Goal: Information Seeking & Learning: Learn about a topic

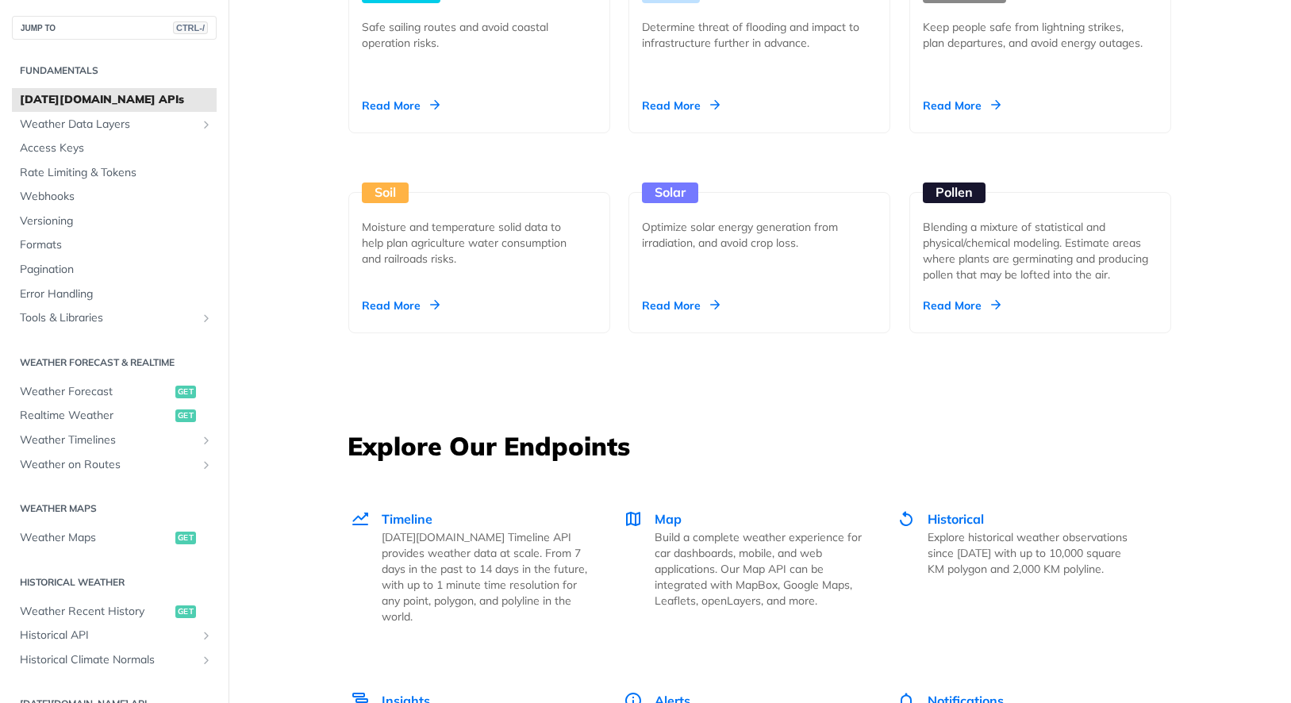
scroll to position [1905, 0]
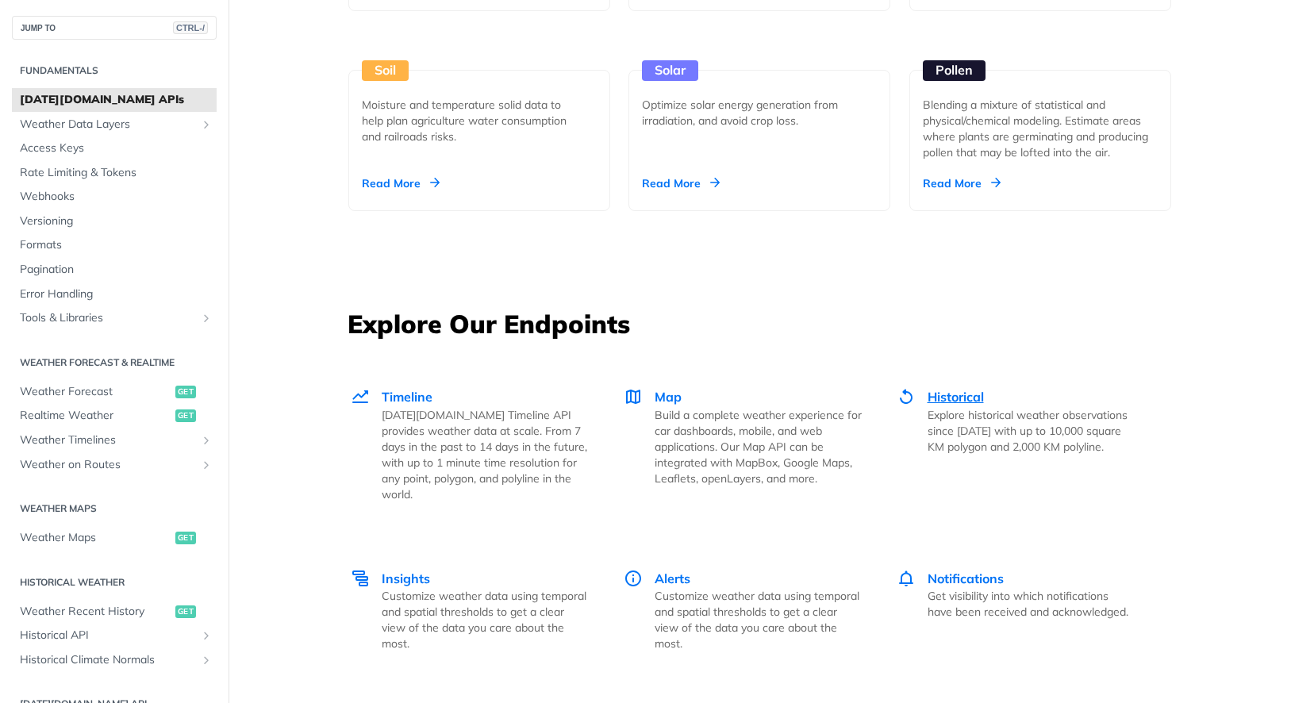
click at [953, 399] on span "Historical" at bounding box center [956, 397] width 56 height 16
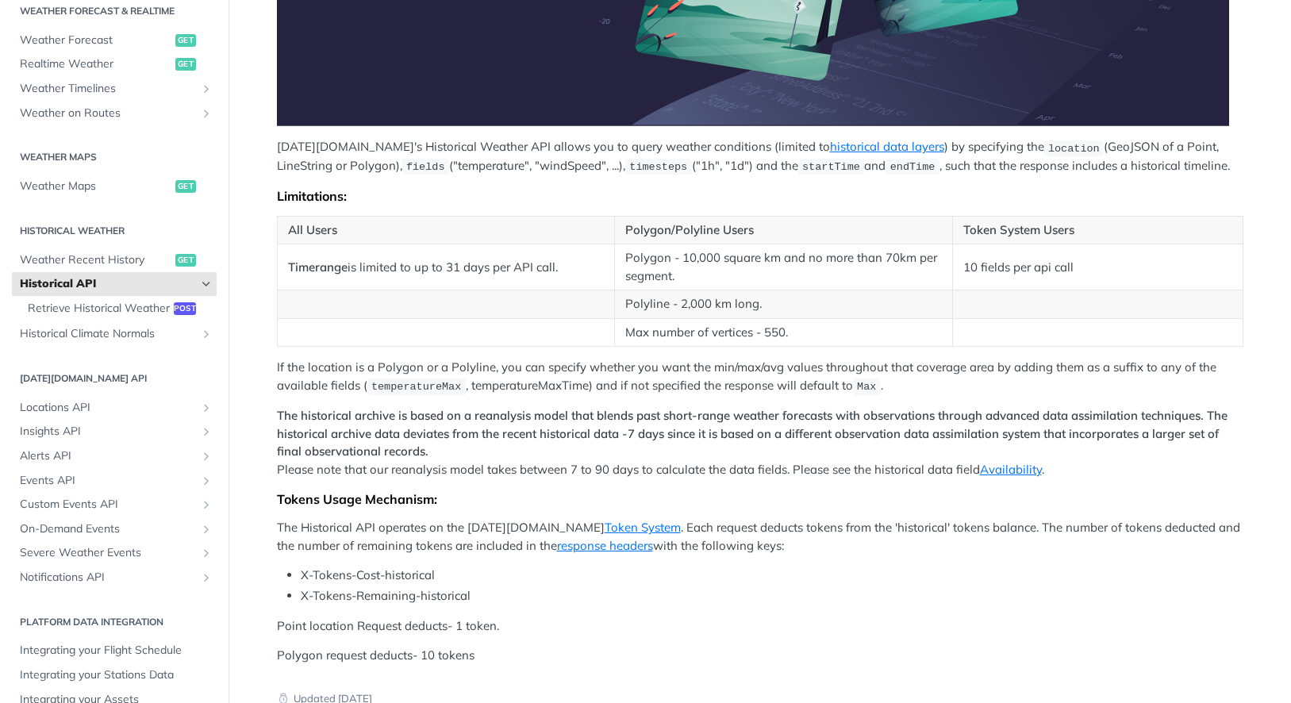
scroll to position [476, 0]
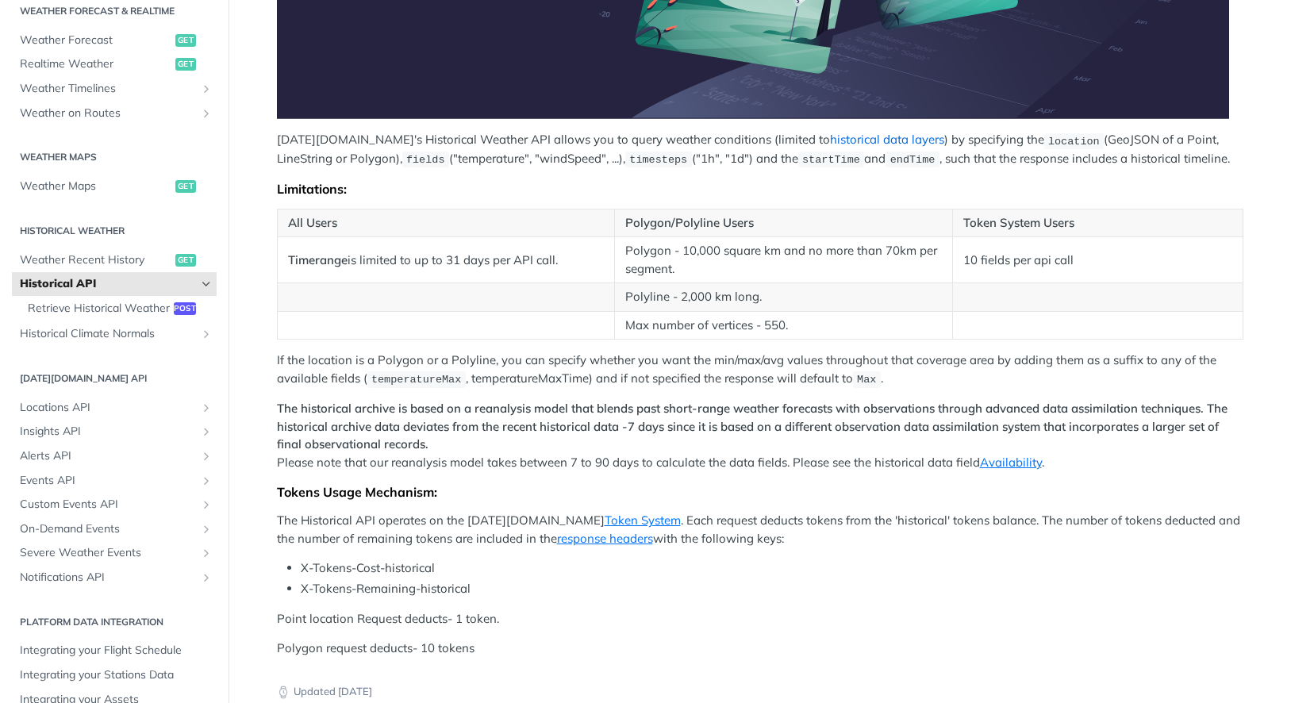
click at [830, 145] on link "historical data layers" at bounding box center [887, 139] width 114 height 15
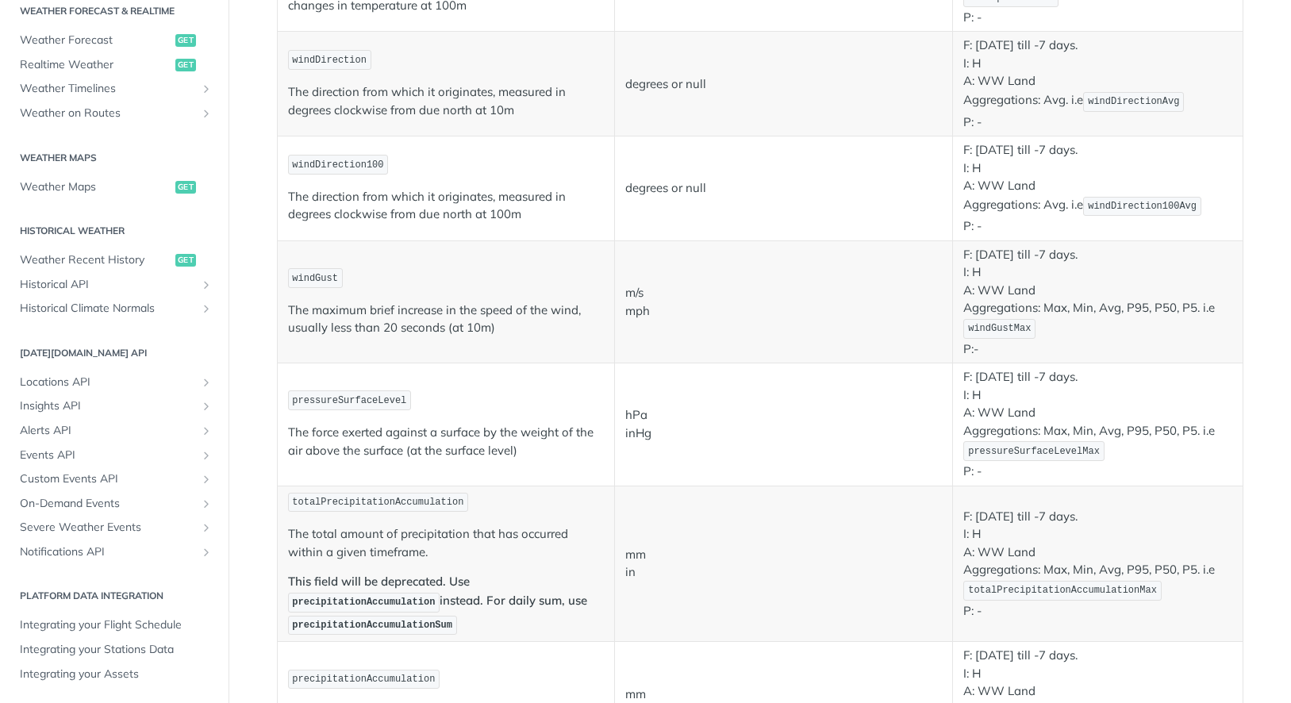
scroll to position [873, 0]
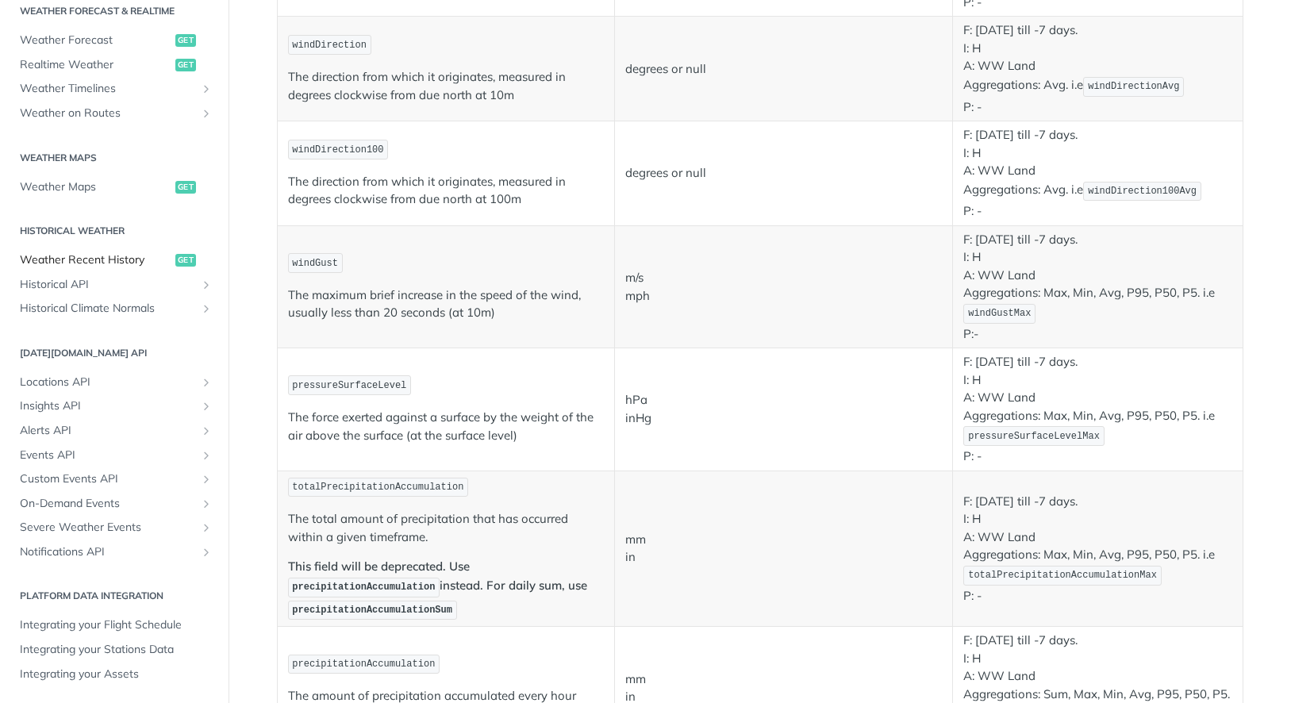
click at [108, 260] on span "Weather Recent History" at bounding box center [96, 260] width 152 height 16
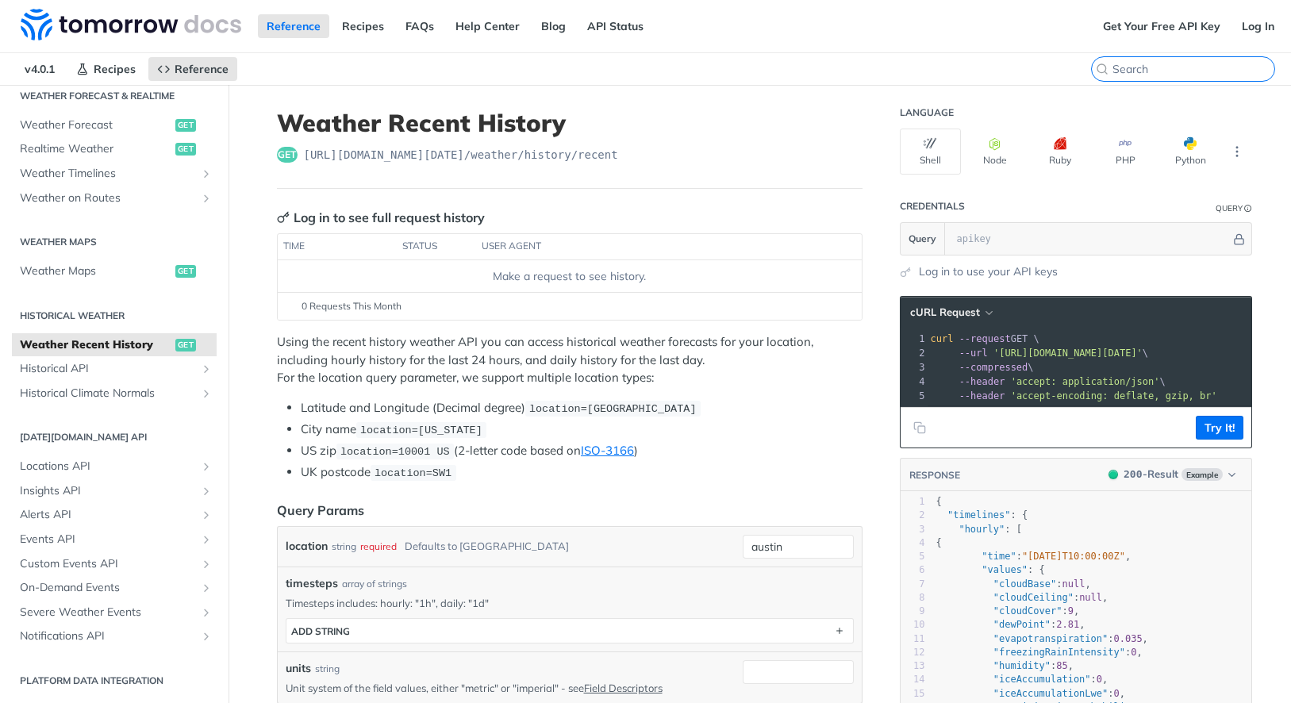
click at [1165, 67] on input "CTRL-K" at bounding box center [1194, 69] width 162 height 14
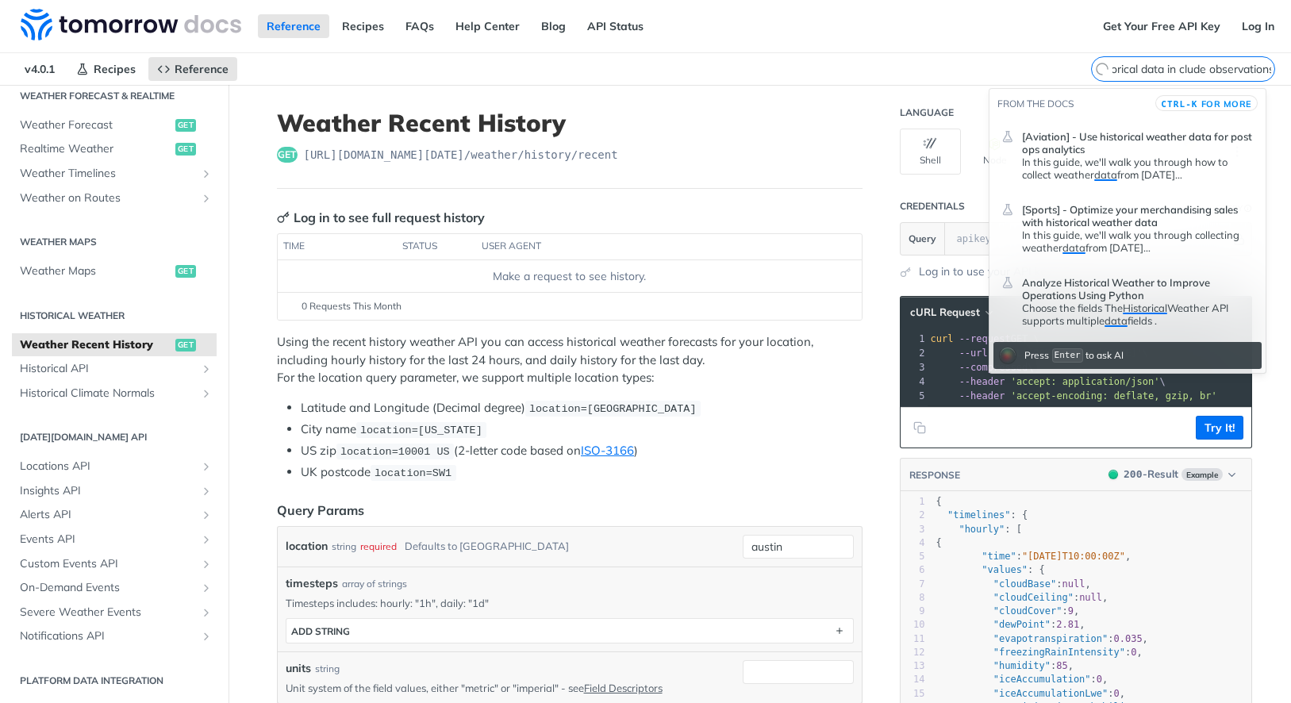
scroll to position [0, 53]
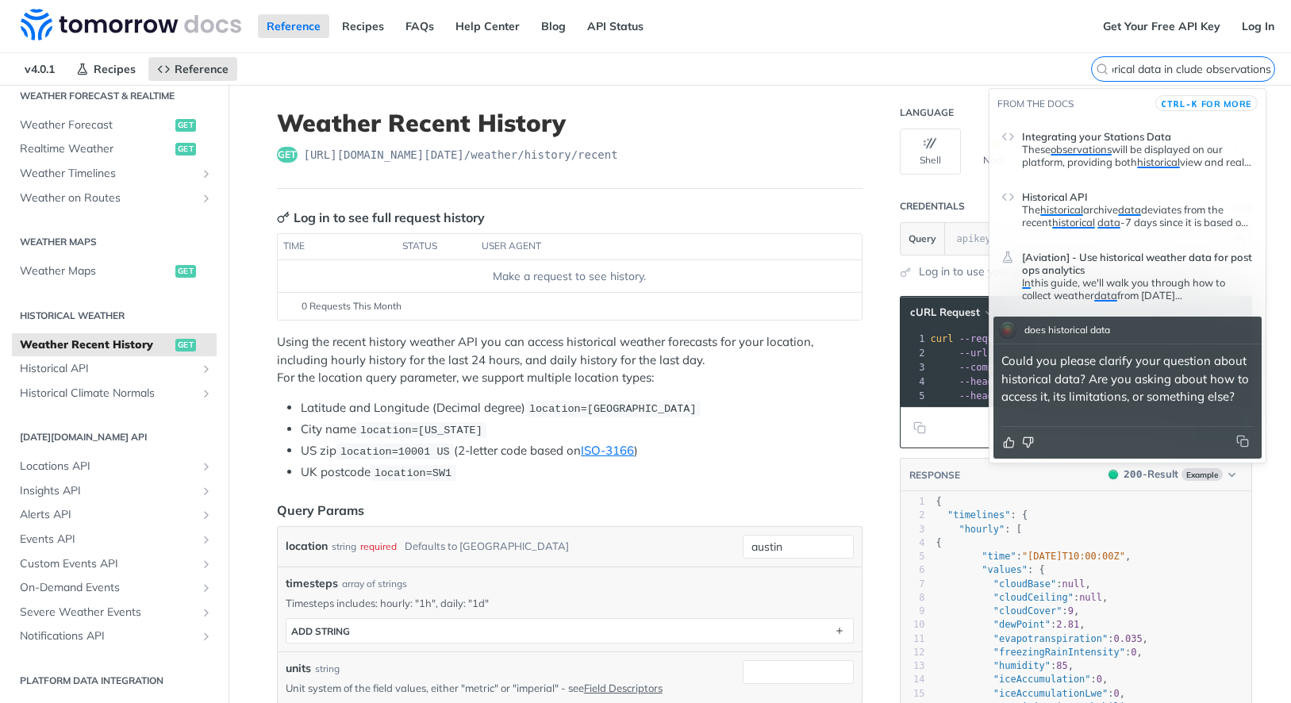
type input "does historical data in clude observations"
click at [1138, 212] on span "data" at bounding box center [1129, 209] width 23 height 13
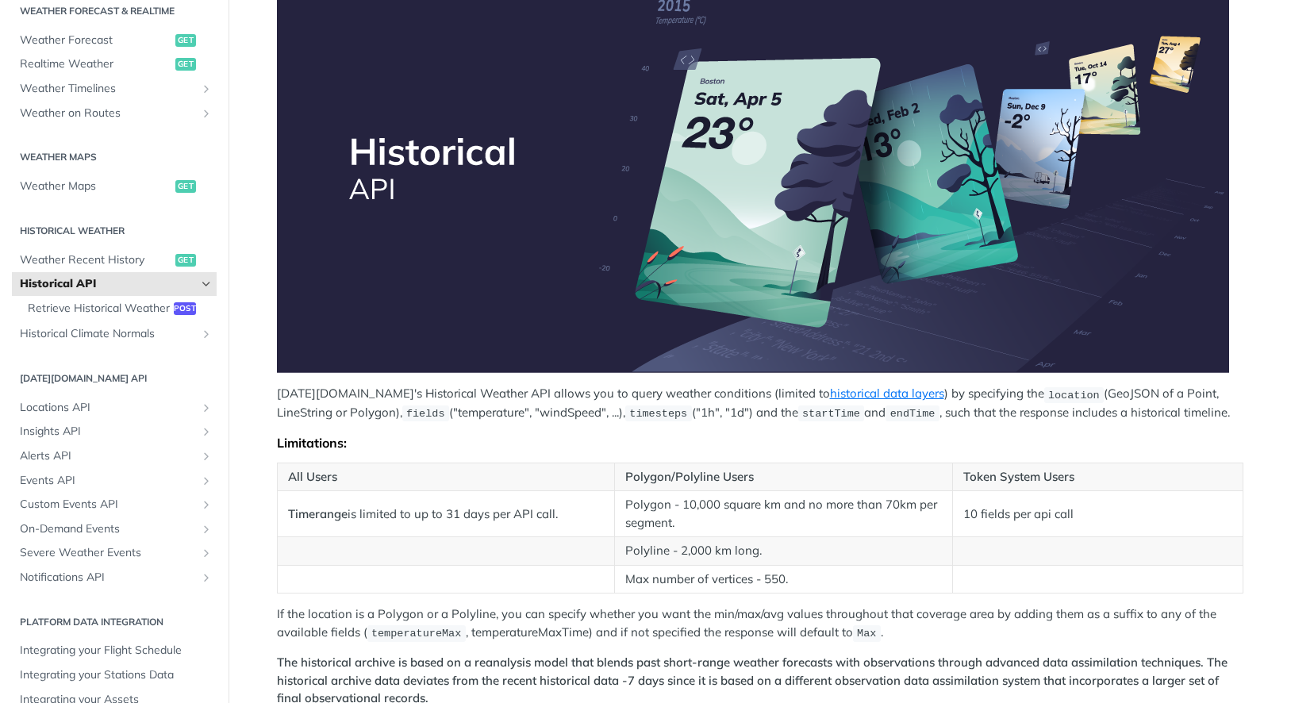
scroll to position [238, 0]
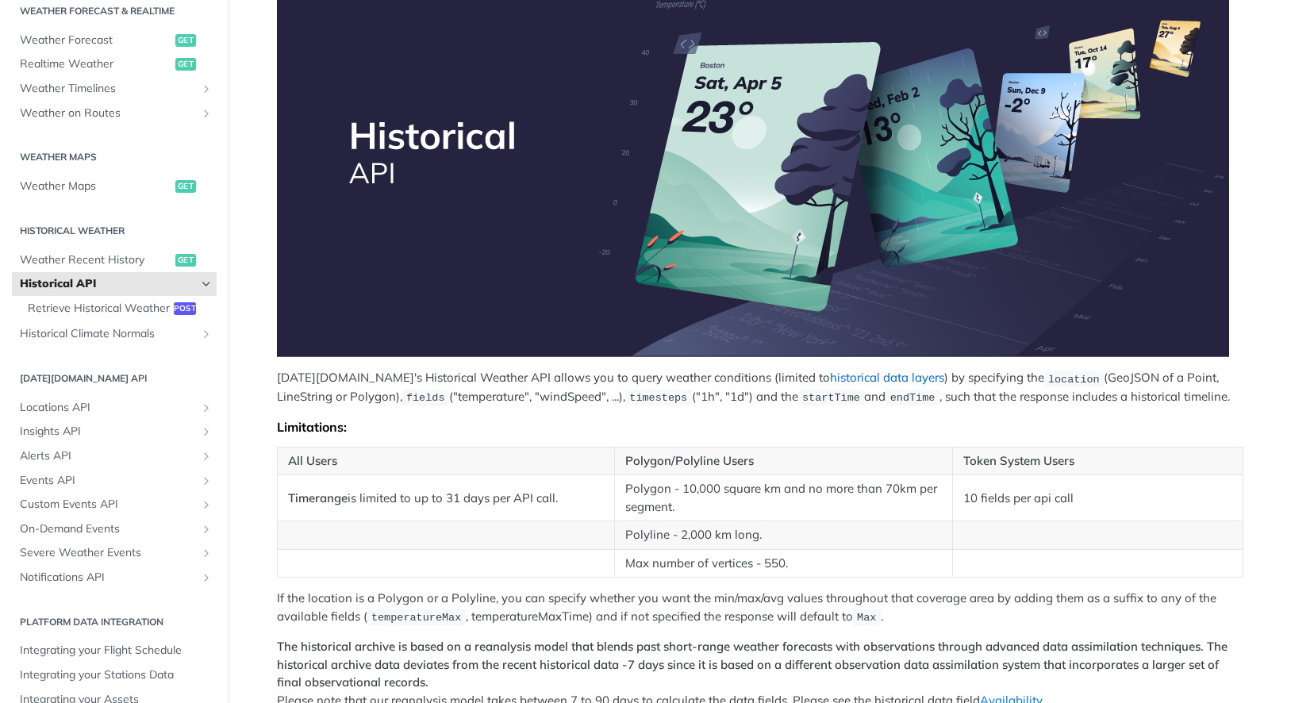
click at [830, 379] on link "historical data layers" at bounding box center [887, 377] width 114 height 15
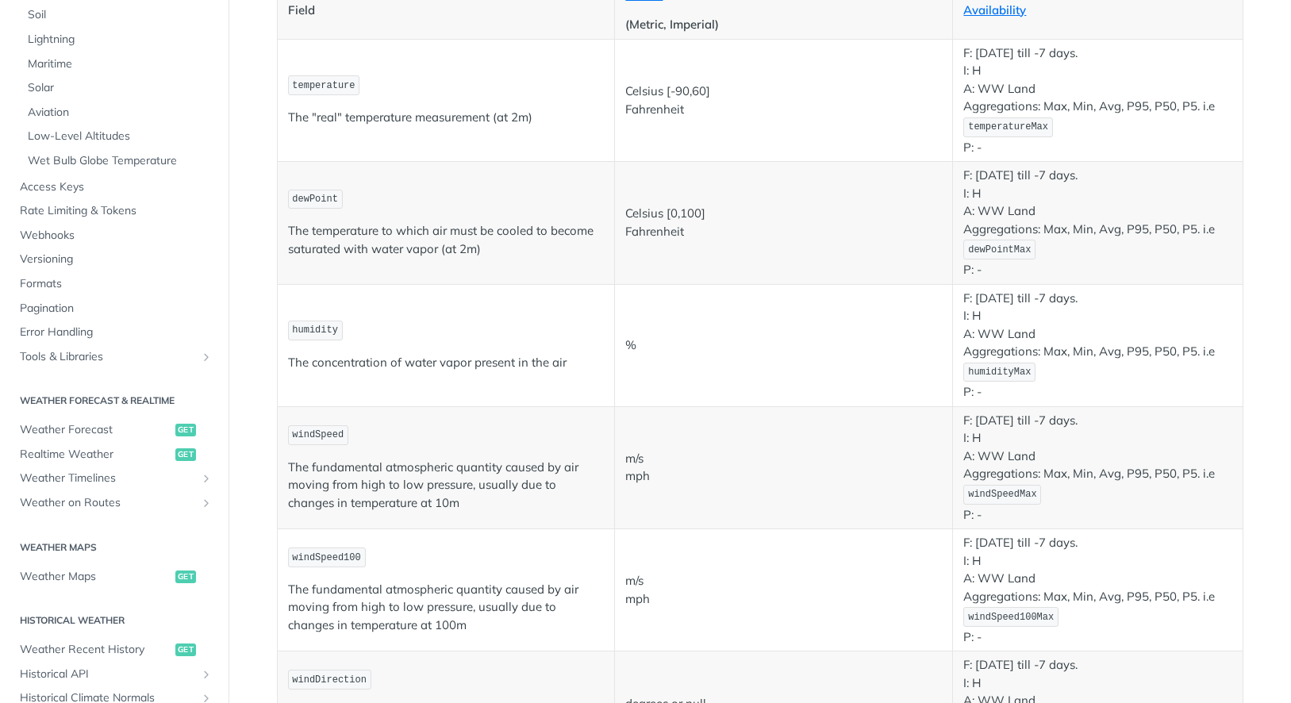
scroll to position [741, 0]
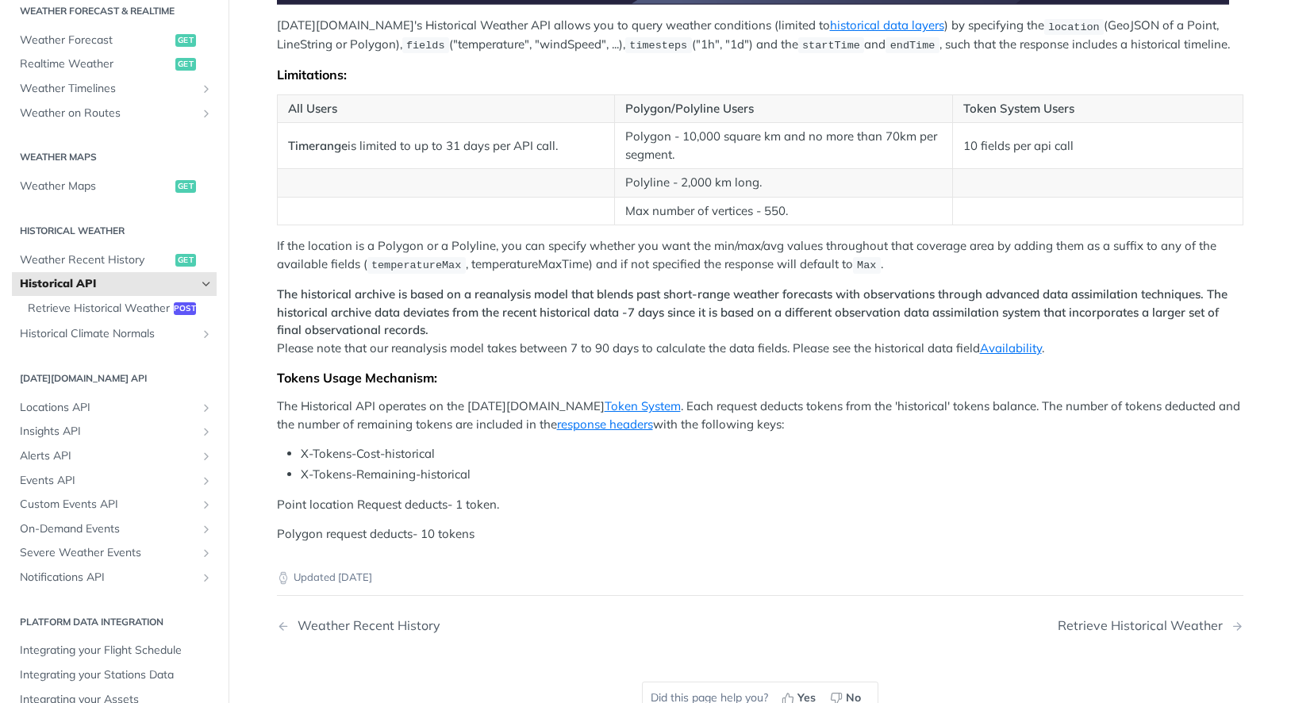
scroll to position [635, 0]
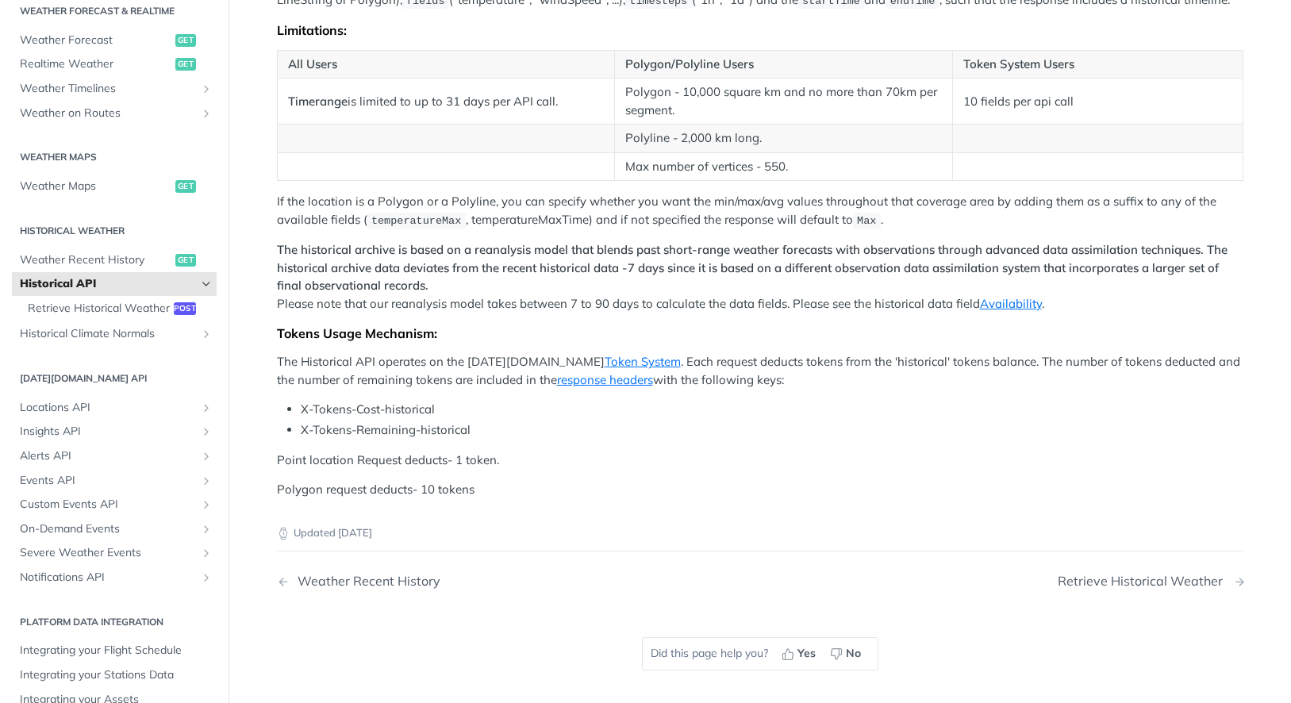
click at [1094, 586] on div "Retrieve Historical Weather" at bounding box center [1144, 581] width 173 height 15
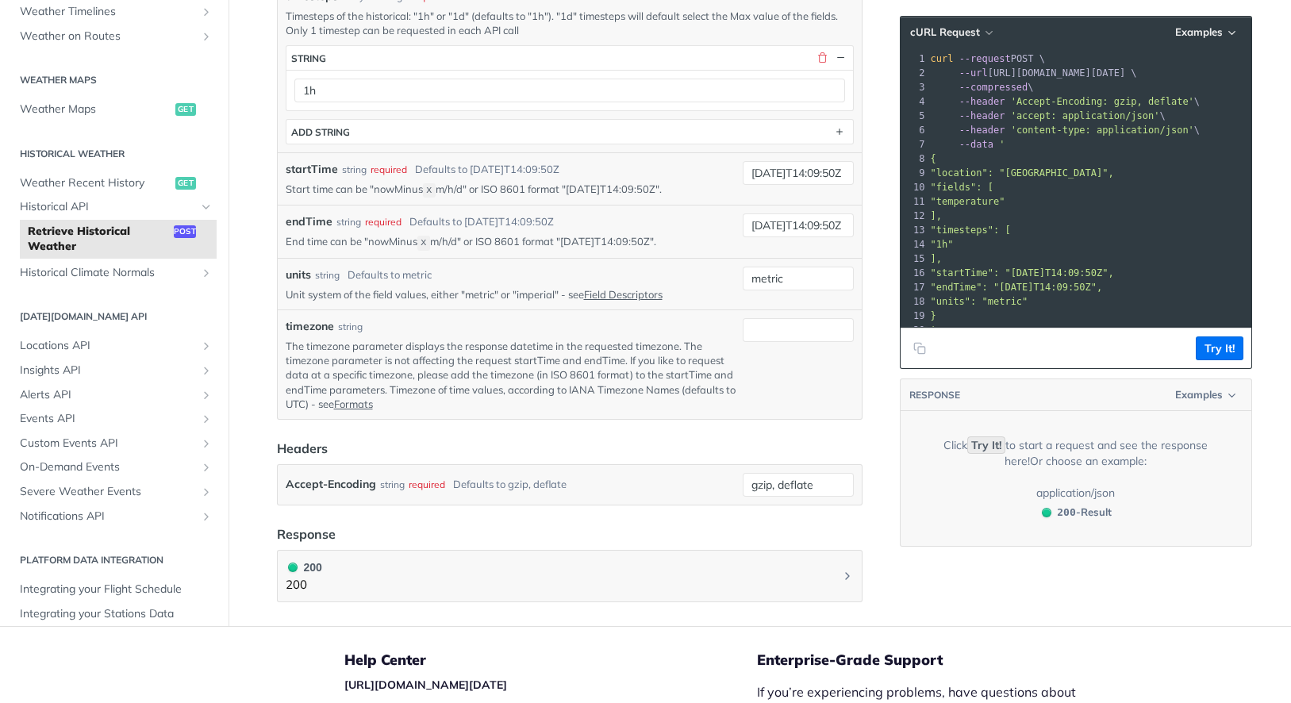
scroll to position [635, 0]
